Goal: Task Accomplishment & Management: Complete application form

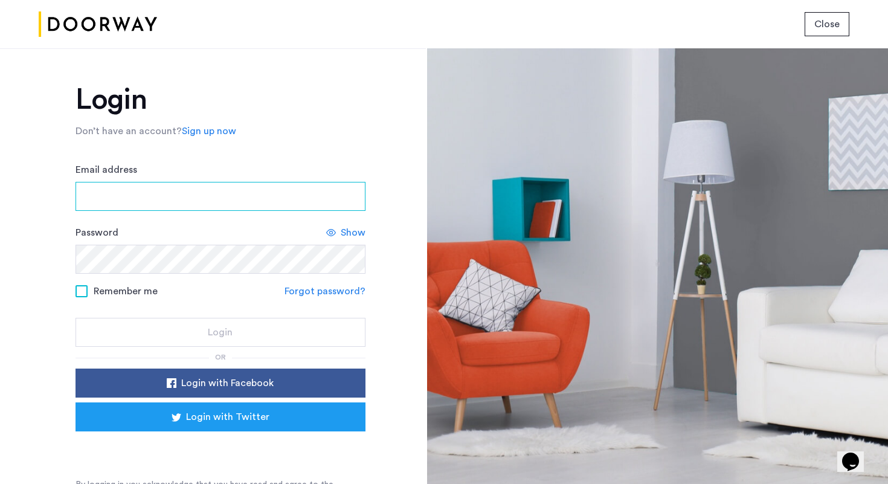
click at [232, 199] on input "Email address" at bounding box center [221, 196] width 290 height 29
type input "**********"
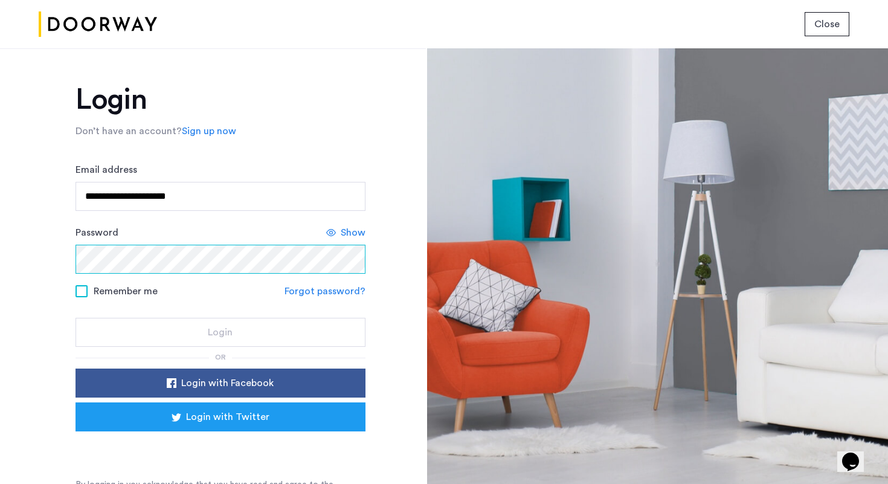
scroll to position [19, 0]
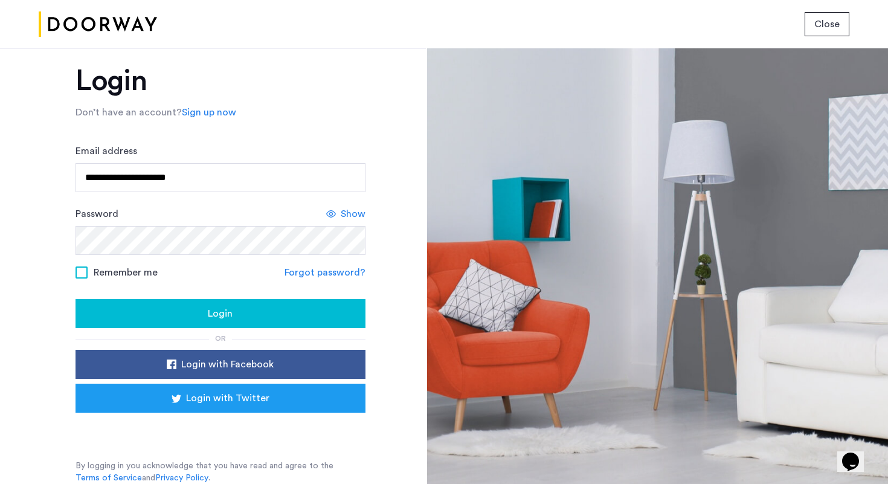
click at [164, 317] on div "Login" at bounding box center [220, 313] width 271 height 15
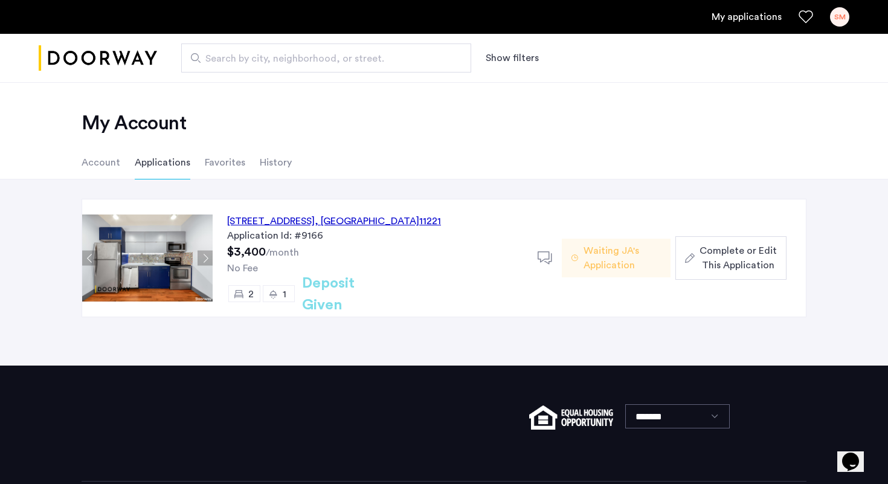
click at [722, 256] on span "Complete or Edit This Application" at bounding box center [738, 258] width 77 height 29
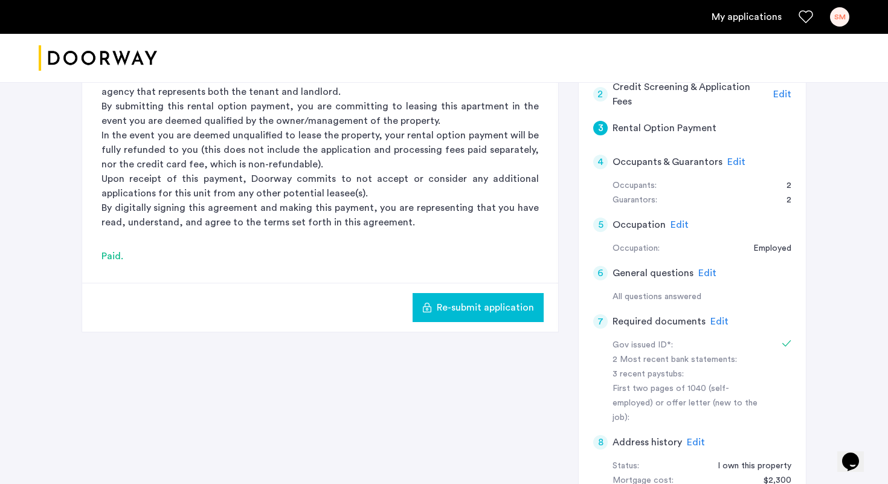
scroll to position [196, 0]
click at [731, 161] on span "Edit" at bounding box center [737, 161] width 18 height 10
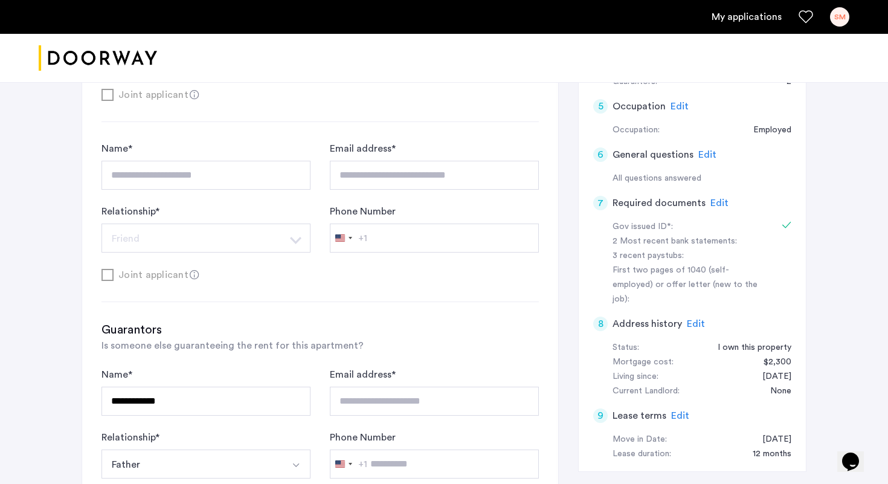
scroll to position [315, 0]
click at [715, 199] on span "Edit" at bounding box center [720, 201] width 18 height 10
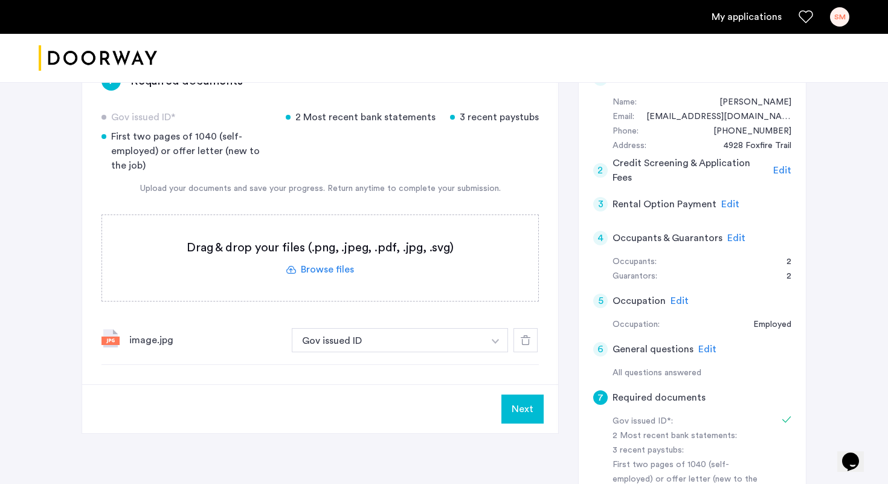
scroll to position [126, 0]
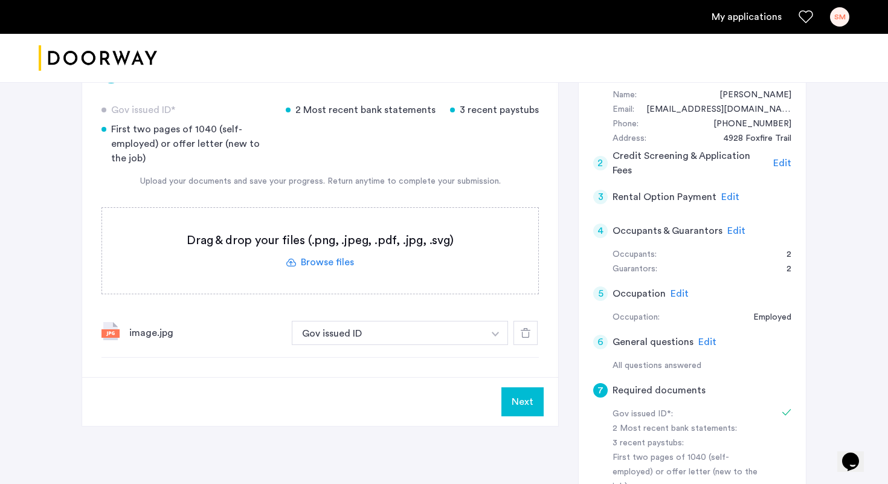
click at [675, 291] on span "Edit" at bounding box center [680, 294] width 18 height 10
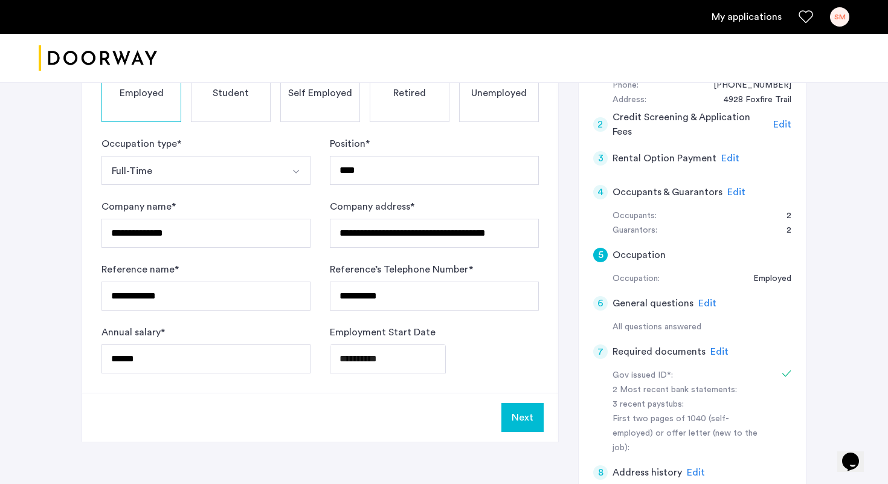
scroll to position [170, 0]
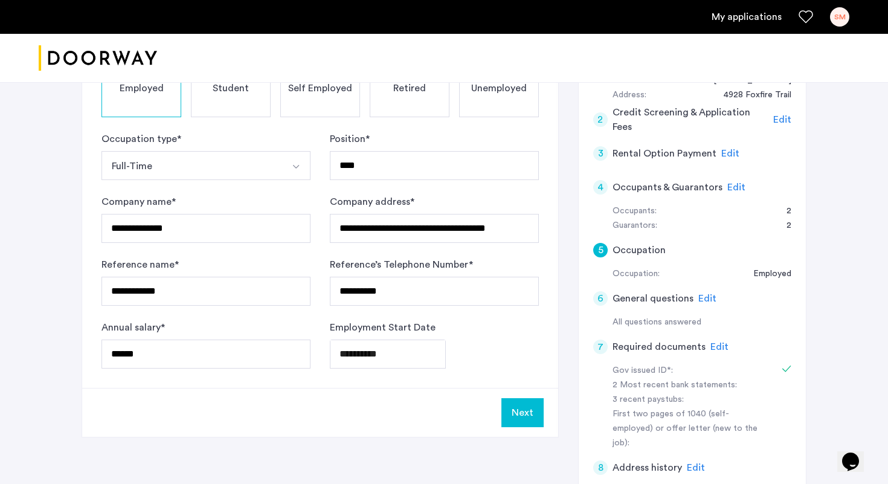
click at [720, 347] on span "Edit" at bounding box center [720, 347] width 18 height 10
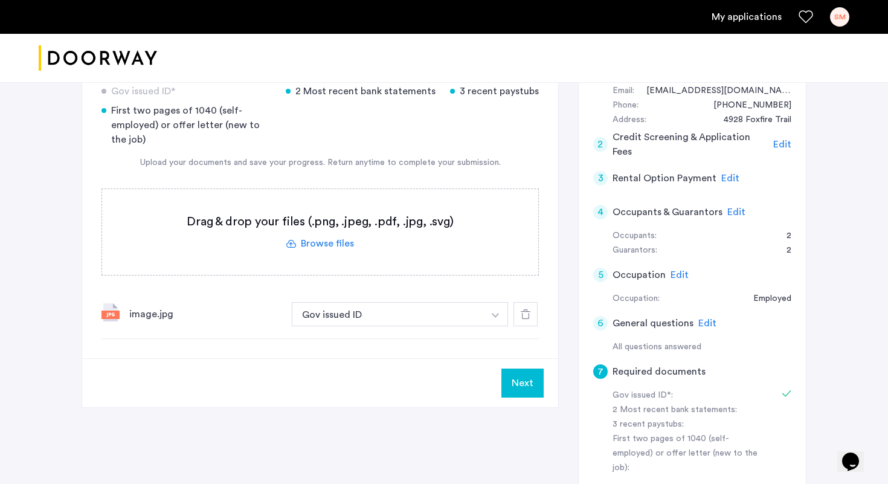
scroll to position [146, 0]
click at [329, 245] on label at bounding box center [320, 231] width 436 height 86
click at [0, 0] on input "file" at bounding box center [0, 0] width 0 height 0
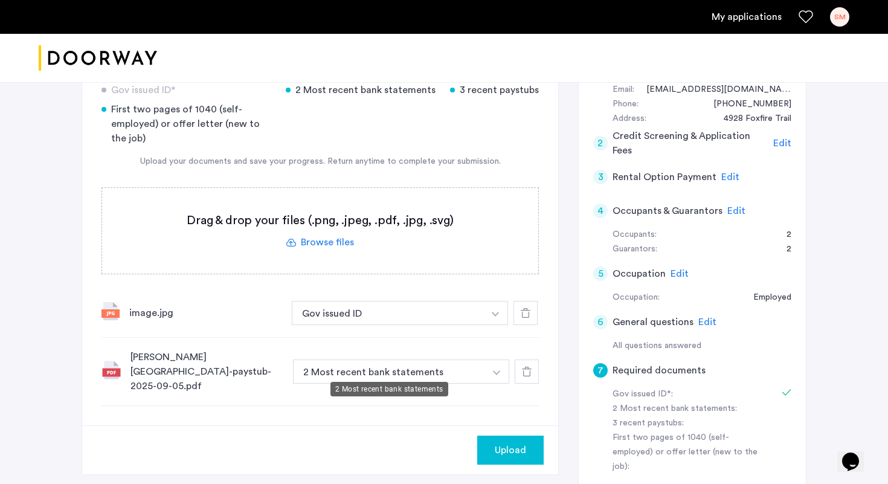
click at [375, 364] on button "2 Most recent bank statements" at bounding box center [389, 372] width 192 height 24
click at [496, 369] on button "button" at bounding box center [497, 372] width 25 height 24
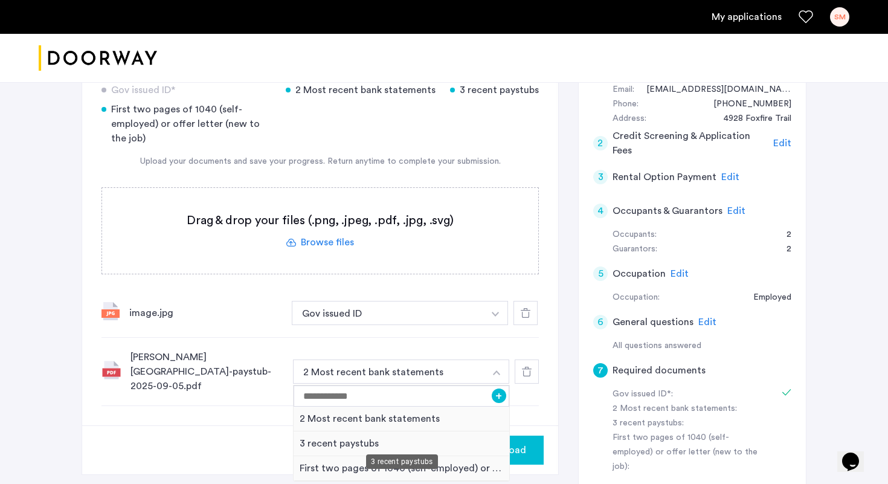
click at [318, 436] on div "3 recent paystubs" at bounding box center [402, 444] width 216 height 25
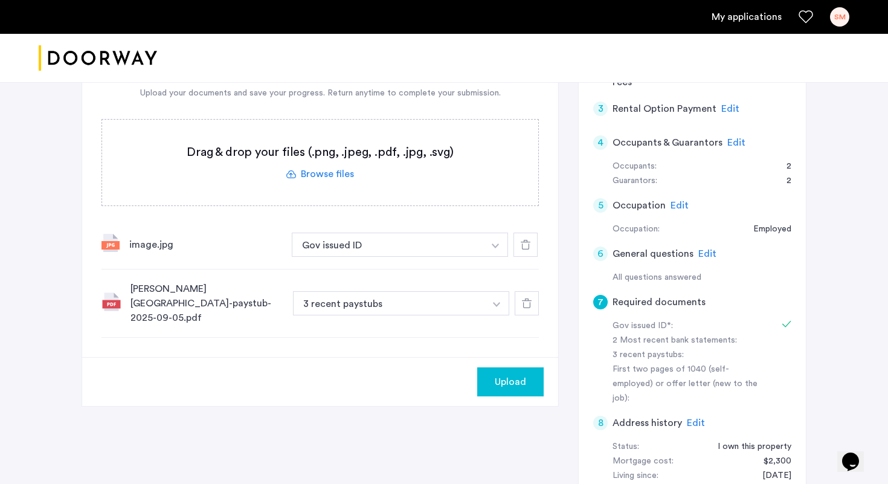
scroll to position [220, 0]
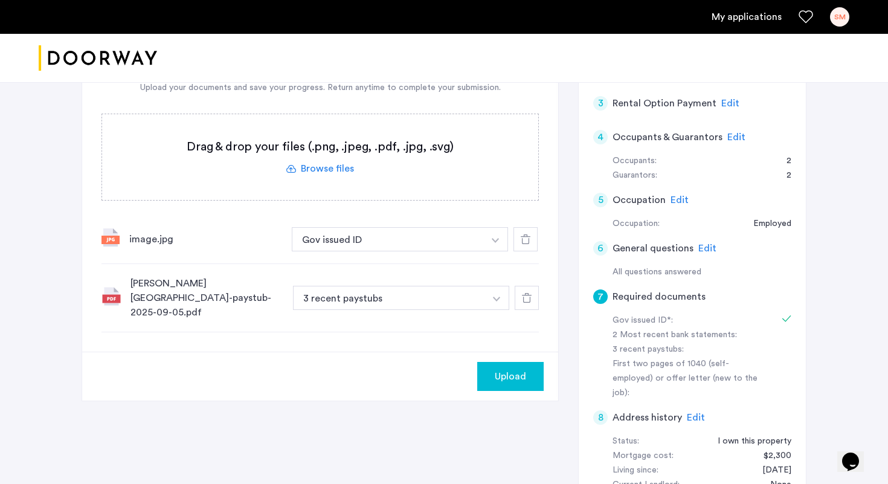
click at [531, 369] on div "Upload" at bounding box center [510, 376] width 47 height 15
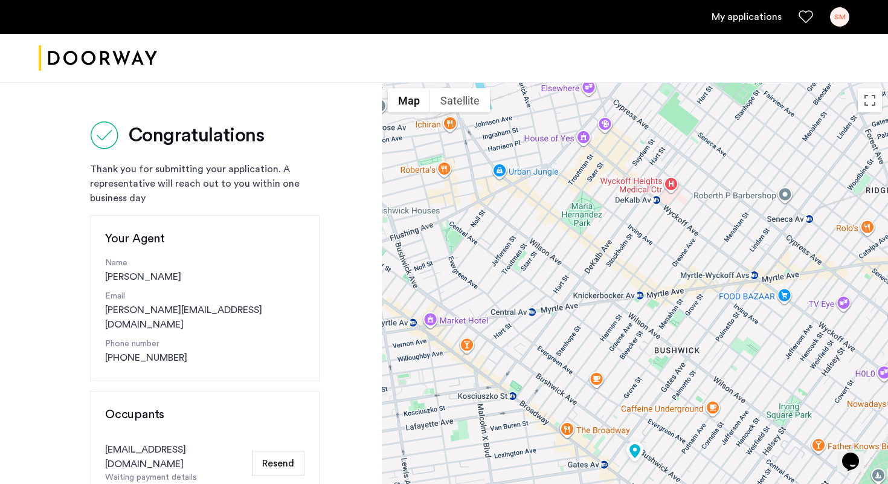
click at [118, 56] on img "Cazamio logo" at bounding box center [98, 58] width 118 height 45
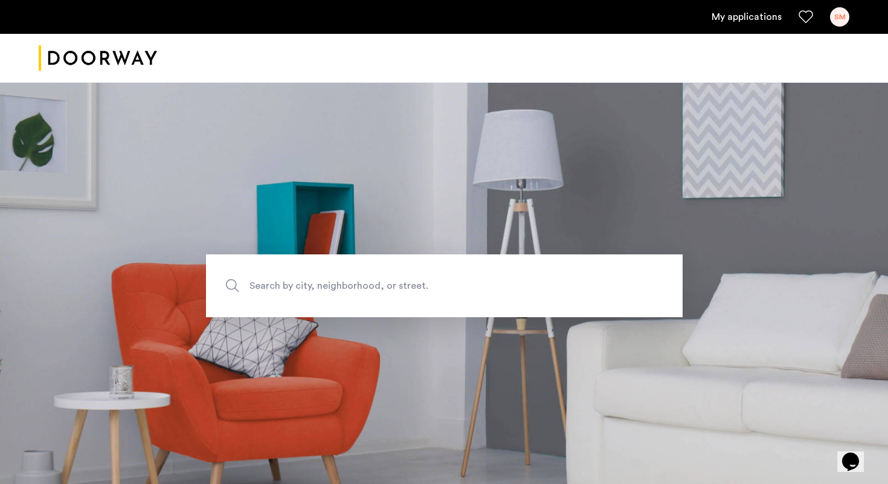
click at [766, 17] on link "My applications" at bounding box center [747, 17] width 70 height 15
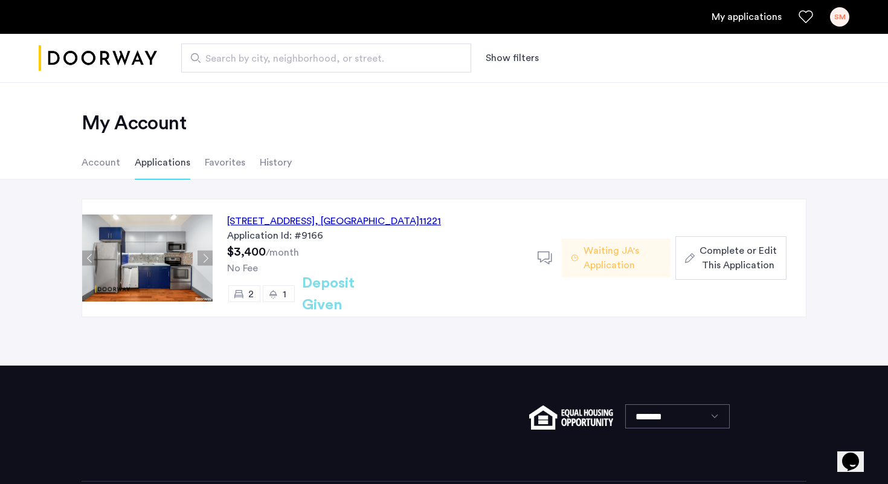
click at [750, 259] on span "Complete or Edit This Application" at bounding box center [738, 258] width 77 height 29
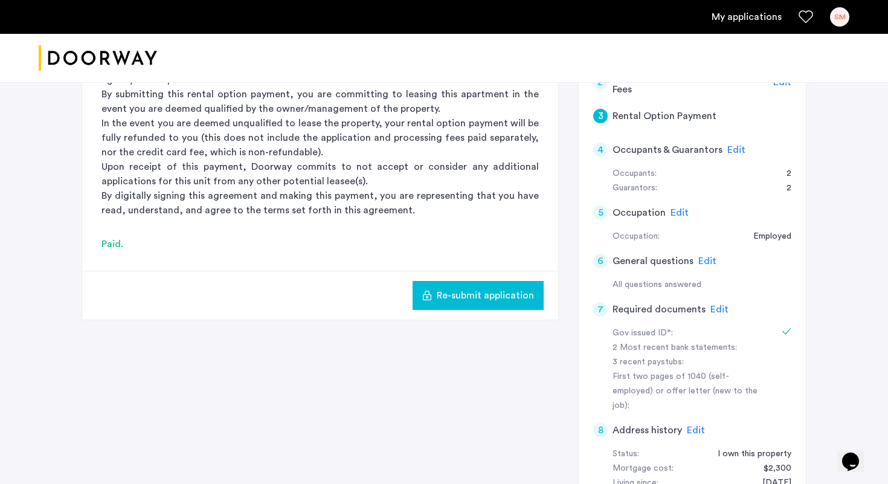
scroll to position [309, 0]
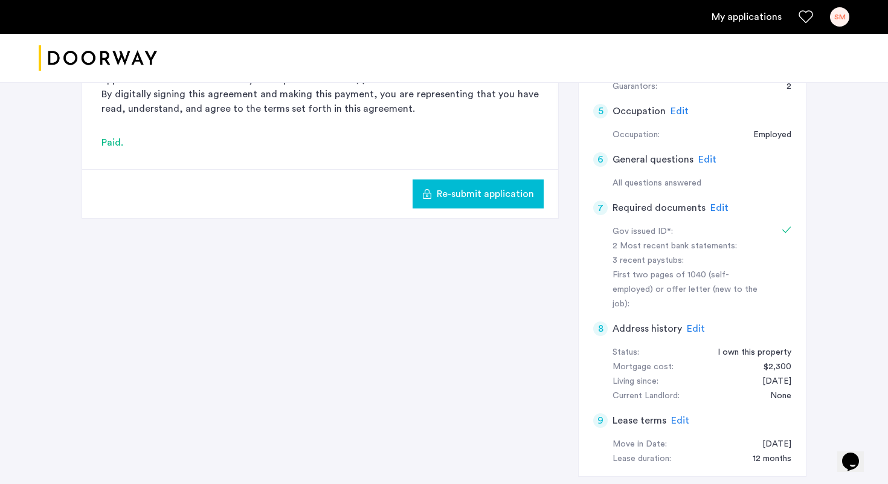
click at [717, 207] on span "Edit" at bounding box center [720, 208] width 18 height 10
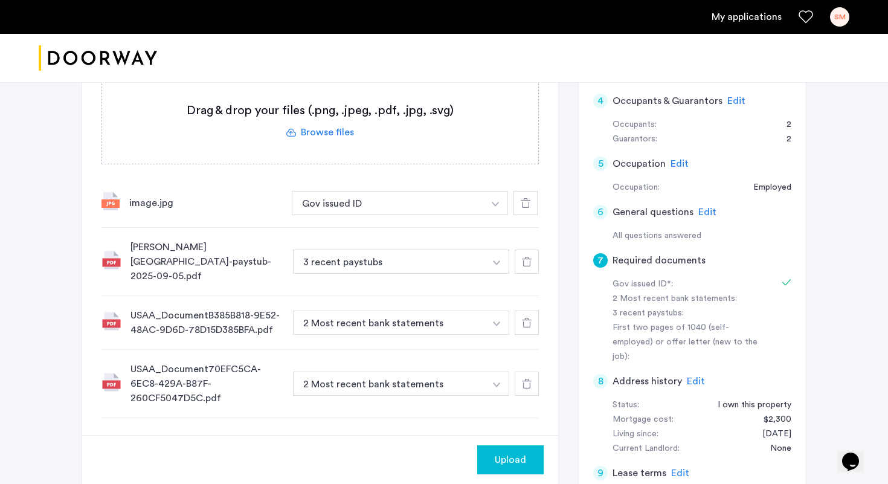
scroll to position [257, 0]
click at [504, 453] on span "Upload" at bounding box center [510, 460] width 31 height 15
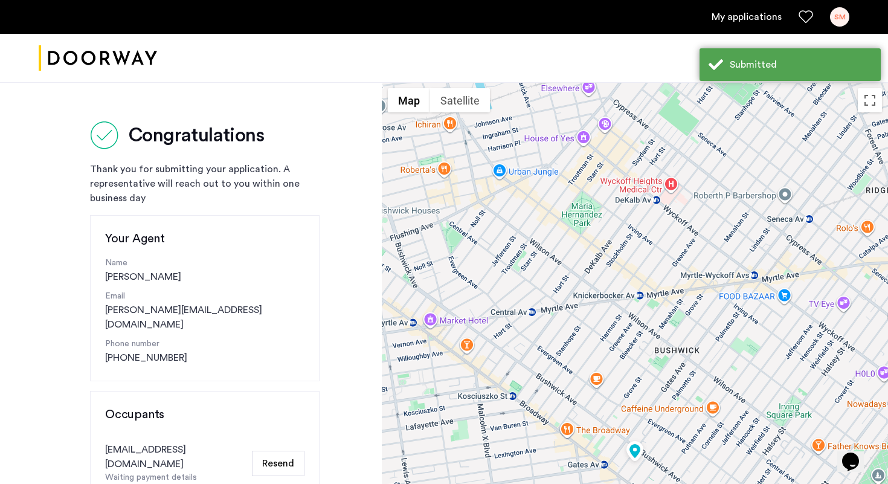
click at [734, 18] on link "My applications" at bounding box center [747, 17] width 70 height 15
